Goal: Task Accomplishment & Management: Manage account settings

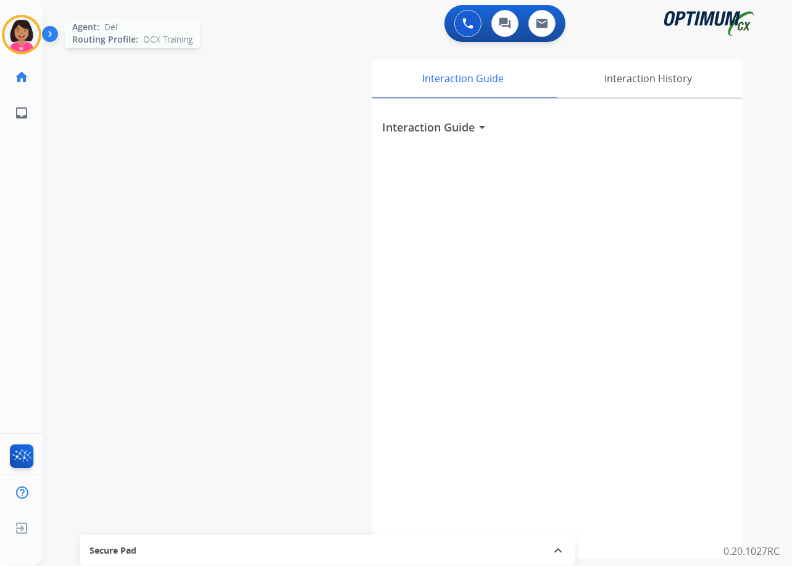
click at [14, 37] on img at bounding box center [21, 34] width 35 height 35
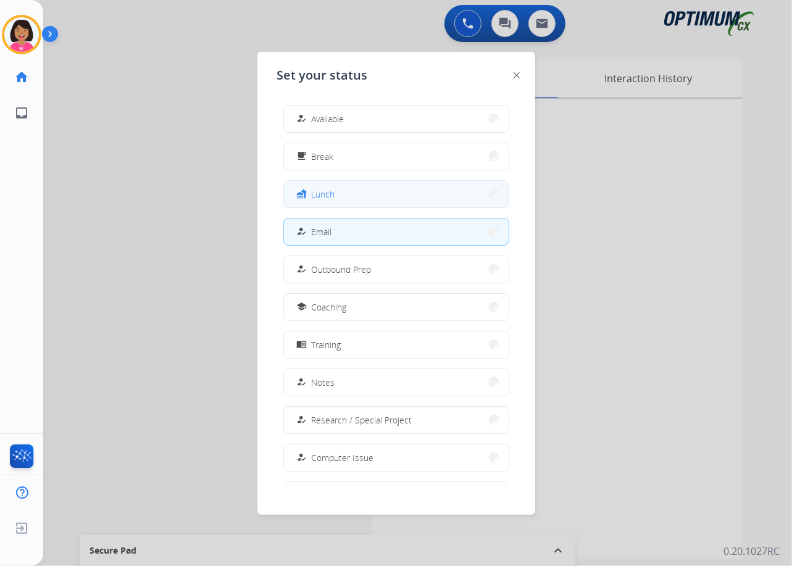
scroll to position [116, 0]
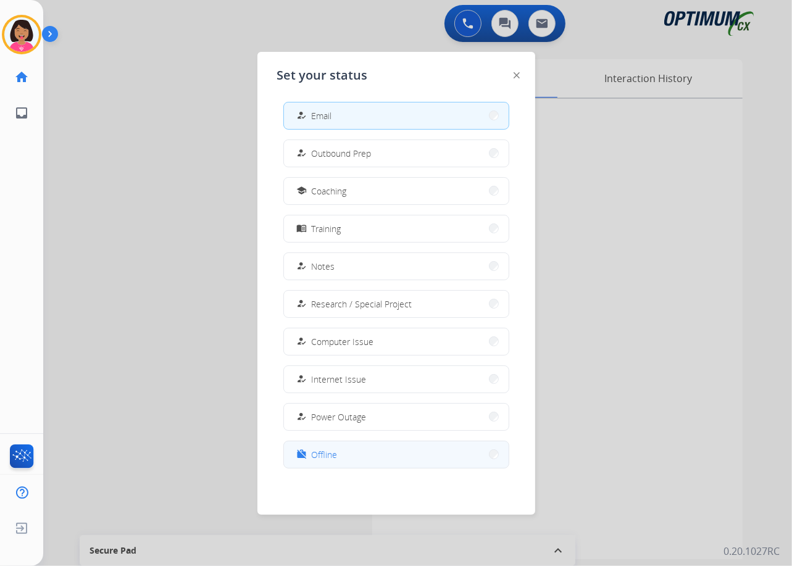
click at [366, 464] on button "work_off Offline" at bounding box center [396, 454] width 225 height 27
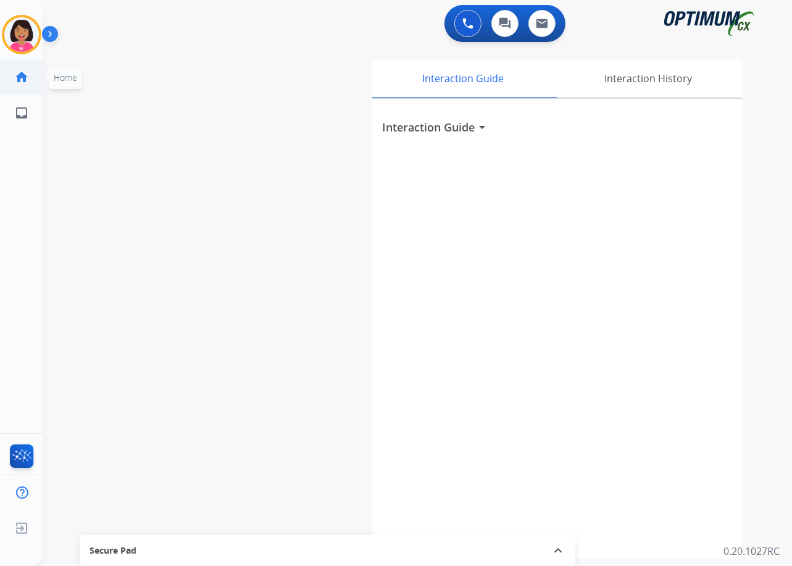
click at [15, 60] on li "home Home Home" at bounding box center [21, 77] width 35 height 35
click at [22, 40] on img at bounding box center [21, 34] width 35 height 35
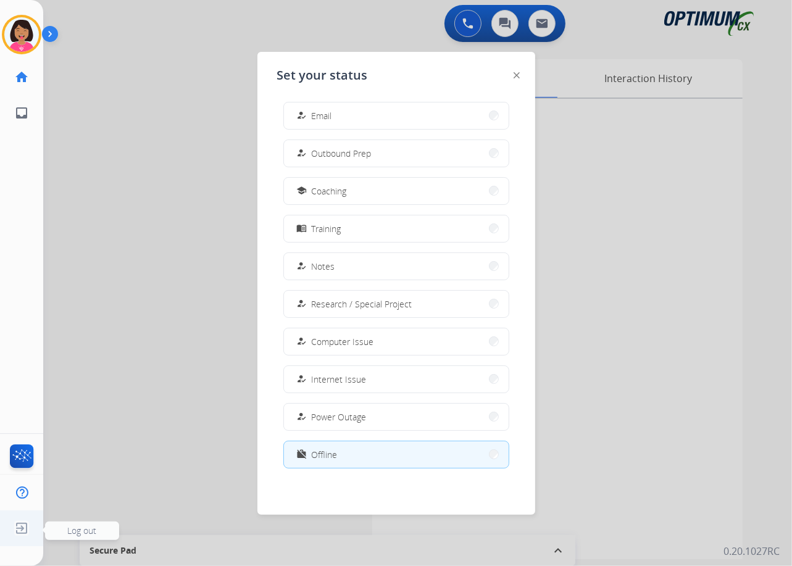
click at [19, 525] on img at bounding box center [21, 528] width 22 height 23
